Goal: Use online tool/utility: Utilize a website feature to perform a specific function

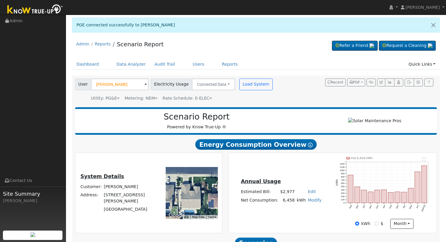
scroll to position [115, 0]
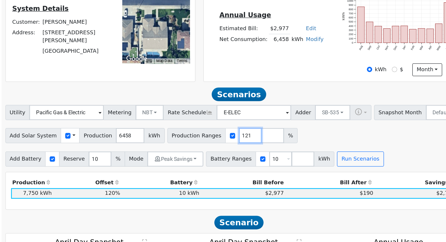
click at [256, 159] on input "121" at bounding box center [265, 160] width 18 height 12
click at [256, 159] on input "122" at bounding box center [265, 160] width 18 height 12
click at [256, 159] on input "123" at bounding box center [265, 160] width 18 height 12
click at [256, 159] on input "124" at bounding box center [265, 160] width 18 height 12
type input "125"
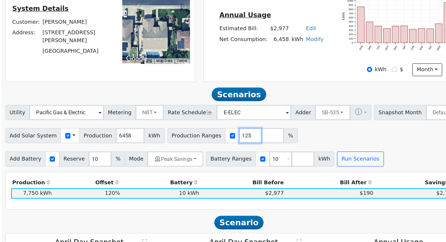
click at [256, 159] on input "125" at bounding box center [265, 160] width 18 height 12
click at [345, 181] on button "Run Scenarios" at bounding box center [350, 178] width 36 height 12
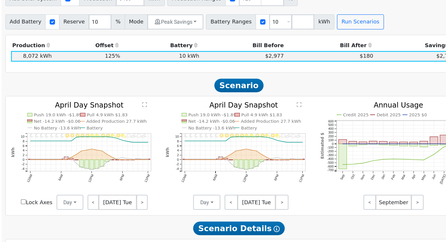
scroll to position [222, 0]
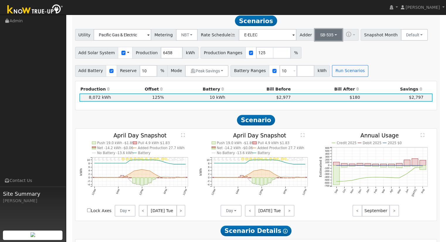
click at [320, 36] on button "SB-535" at bounding box center [328, 35] width 27 height 12
click at [316, 52] on link "- None -" at bounding box center [323, 48] width 41 height 8
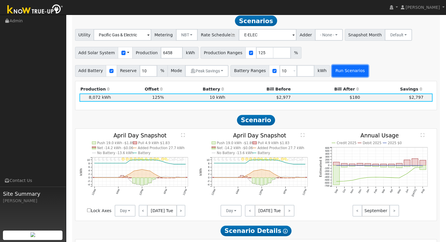
click at [332, 72] on button "Run Scenarios" at bounding box center [350, 71] width 36 height 12
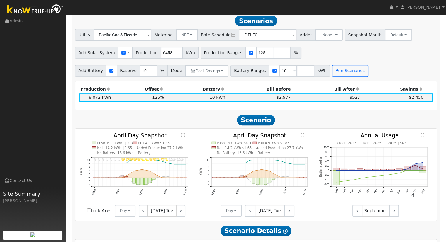
scroll to position [222, 0]
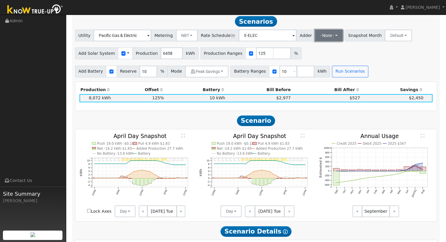
click at [315, 39] on button "- None -" at bounding box center [329, 36] width 28 height 12
click at [310, 61] on link "ACC Plus" at bounding box center [323, 57] width 41 height 8
click at [332, 69] on button "Run Scenarios" at bounding box center [350, 72] width 36 height 12
click at [314, 44] on div "Utility Pacific Gas & Electric Metering NBT NEM NBT Rate Schedule E-ELEC Adder …" at bounding box center [256, 53] width 368 height 47
click at [315, 41] on button "ACC Plus" at bounding box center [330, 36] width 31 height 12
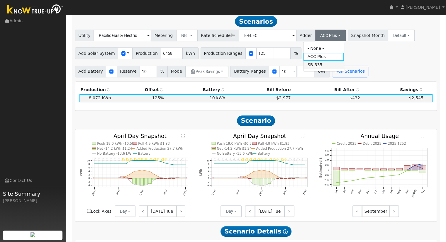
click at [312, 68] on link "SB-535" at bounding box center [323, 65] width 41 height 8
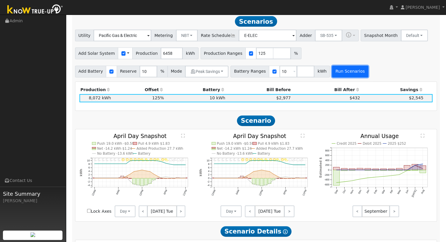
click at [332, 75] on button "Run Scenarios" at bounding box center [350, 72] width 36 height 12
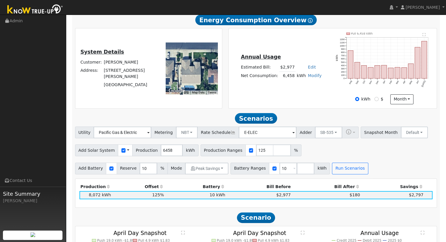
scroll to position [105, 0]
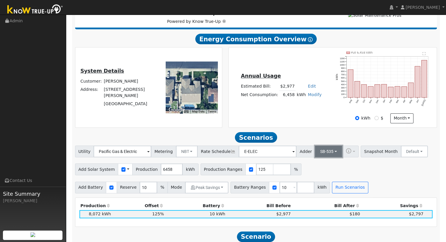
click at [324, 155] on button "SB-535" at bounding box center [328, 152] width 27 height 12
click at [374, 167] on div "Add Solar System Use CSV Data Production 6458 kWh Production Ranges 125 %" at bounding box center [256, 168] width 364 height 14
click at [151, 157] on input "E-ELEC" at bounding box center [122, 152] width 58 height 12
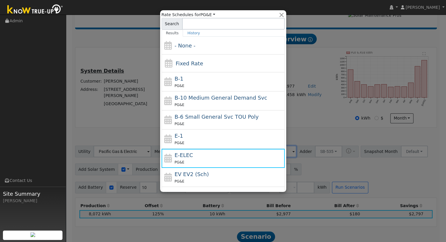
click at [343, 171] on div at bounding box center [223, 121] width 446 height 242
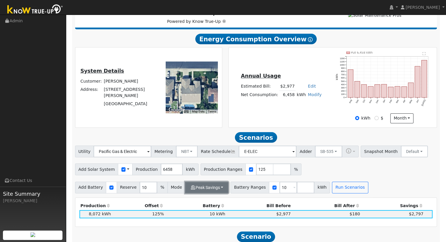
click at [198, 193] on button "Peak Savings" at bounding box center [206, 188] width 43 height 12
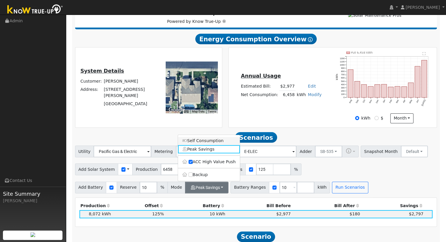
click at [205, 145] on link "Self Consumption" at bounding box center [209, 141] width 62 height 8
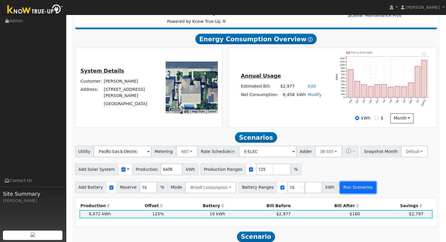
click at [344, 187] on button "Run Scenarios" at bounding box center [358, 188] width 36 height 12
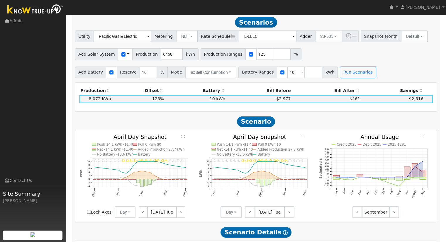
scroll to position [222, 0]
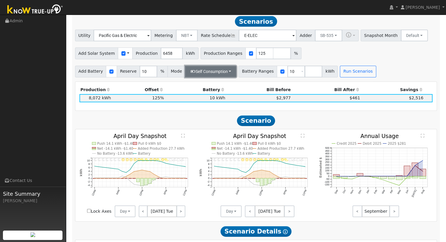
click at [202, 72] on button "Self Consumption" at bounding box center [210, 72] width 51 height 12
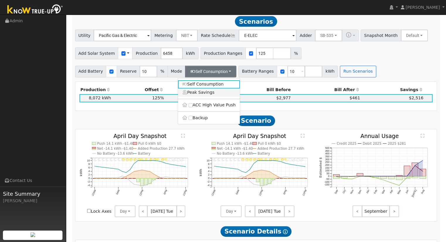
click at [204, 95] on link "Peak Savings" at bounding box center [209, 92] width 62 height 8
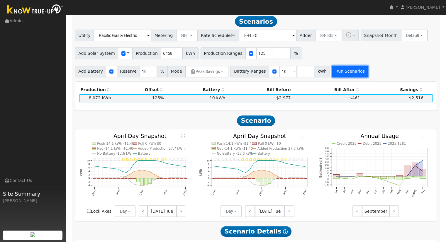
click at [336, 71] on button "Run Scenarios" at bounding box center [350, 72] width 36 height 12
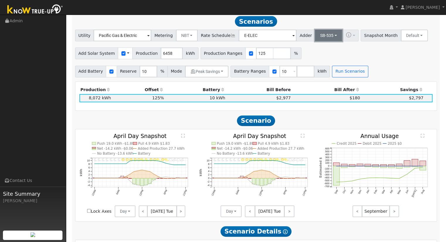
click at [315, 41] on button "SB-535" at bounding box center [328, 36] width 27 height 12
click at [313, 56] on link "ACC Plus" at bounding box center [323, 57] width 41 height 8
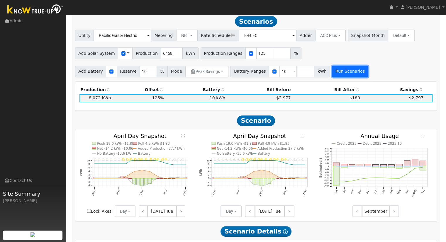
click at [339, 71] on button "Run Scenarios" at bounding box center [350, 72] width 36 height 12
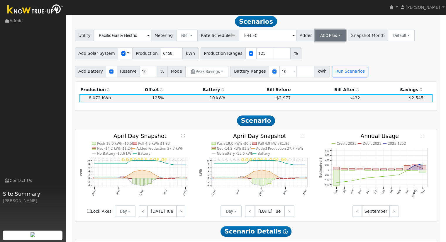
click at [317, 41] on button "ACC Plus" at bounding box center [330, 36] width 31 height 12
click at [321, 61] on link "ACC Plus" at bounding box center [323, 57] width 41 height 8
click at [218, 68] on button "Peak Savings" at bounding box center [206, 72] width 43 height 12
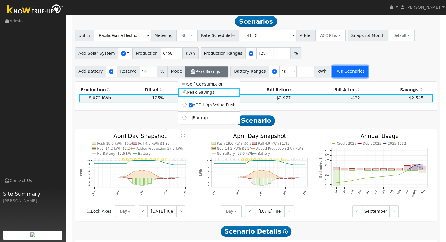
click at [332, 72] on button "Run Scenarios" at bounding box center [350, 72] width 36 height 12
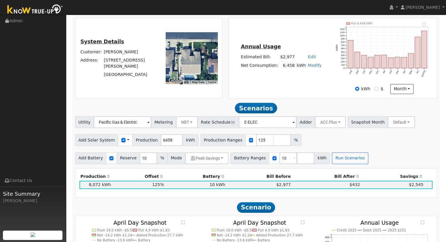
scroll to position [127, 0]
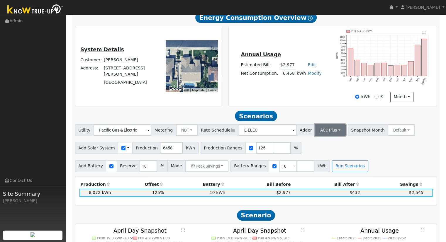
click at [319, 136] on button "ACC Plus" at bounding box center [330, 130] width 31 height 12
click at [312, 75] on link "Modify" at bounding box center [315, 73] width 14 height 5
click at [321, 132] on button "ACC Plus" at bounding box center [330, 130] width 31 height 12
click at [358, 158] on div "Utility Pacific Gas & Electric Metering NBT NEM NBT Rate Schedule E-ELEC Adder …" at bounding box center [256, 147] width 368 height 47
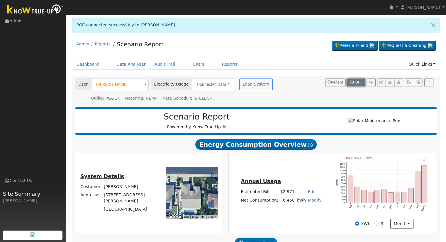
click at [359, 84] on span "PDF" at bounding box center [354, 82] width 11 height 4
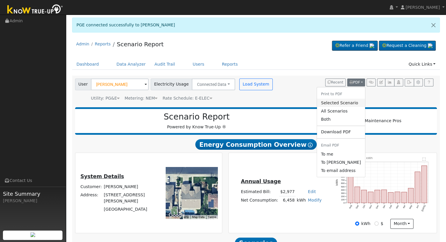
click at [345, 101] on link "Selected Scenario" at bounding box center [341, 103] width 48 height 8
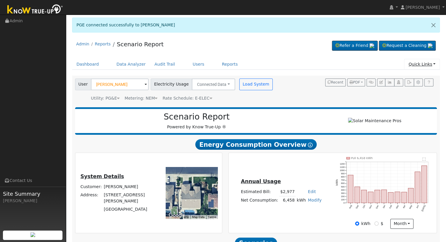
click at [429, 63] on link "Quick Links" at bounding box center [422, 64] width 36 height 11
click at [361, 81] on button "PDF" at bounding box center [356, 83] width 18 height 8
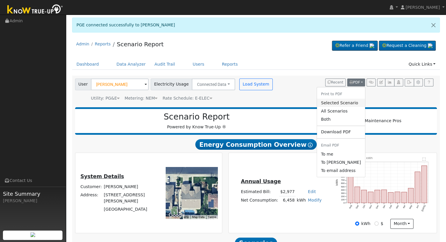
click at [355, 103] on link "Selected Scenario" at bounding box center [341, 103] width 48 height 8
